Goal: Task Accomplishment & Management: Use online tool/utility

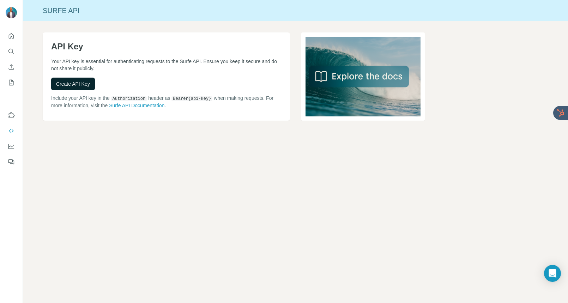
click at [68, 90] on button "Create API Key" at bounding box center [73, 84] width 44 height 13
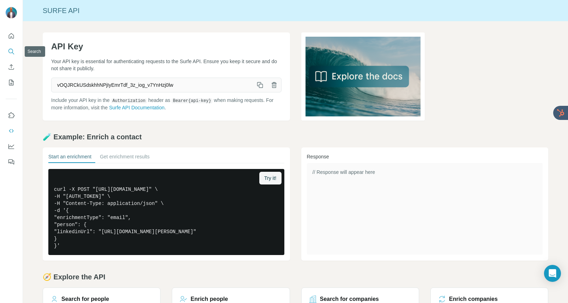
click at [14, 51] on icon "Search" at bounding box center [11, 51] width 7 height 7
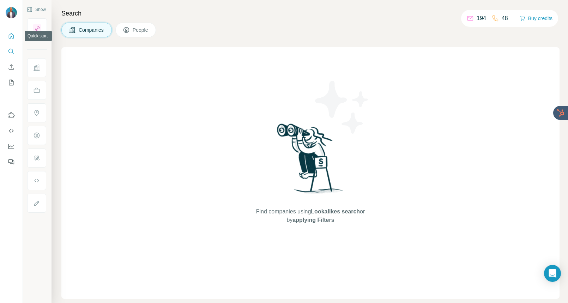
click at [9, 39] on icon "Quick start" at bounding box center [11, 35] width 7 height 7
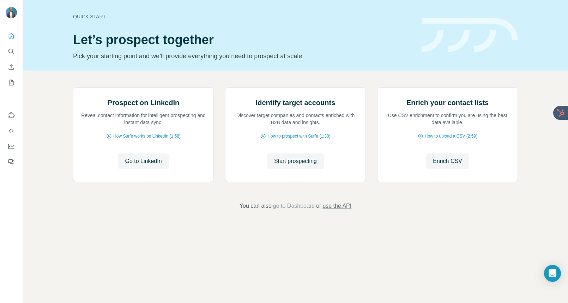
click at [349, 210] on span "use the API" at bounding box center [336, 206] width 29 height 8
